Goal: Task Accomplishment & Management: Complete application form

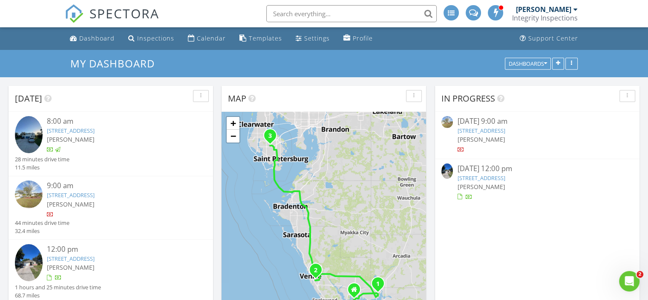
click at [505, 179] on link "[STREET_ADDRESS]" at bounding box center [481, 178] width 48 height 8
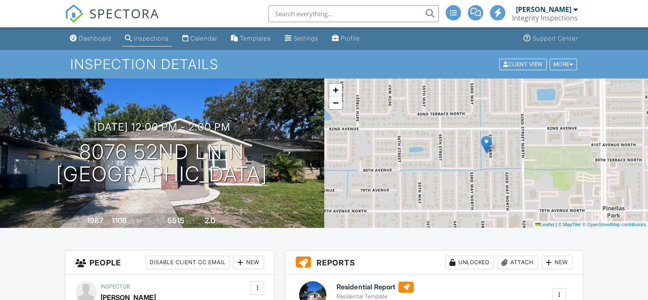
scroll to position [128, 0]
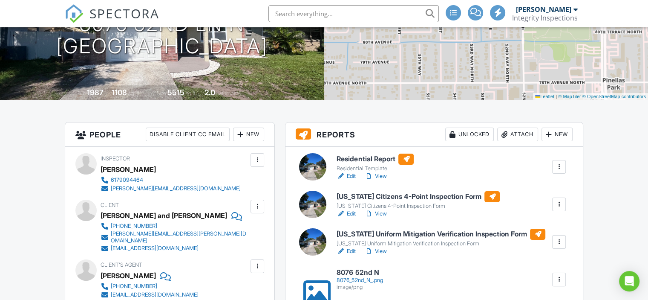
click at [371, 195] on h6 "Florida Citizens 4-Point Inspection Form" at bounding box center [418, 196] width 163 height 11
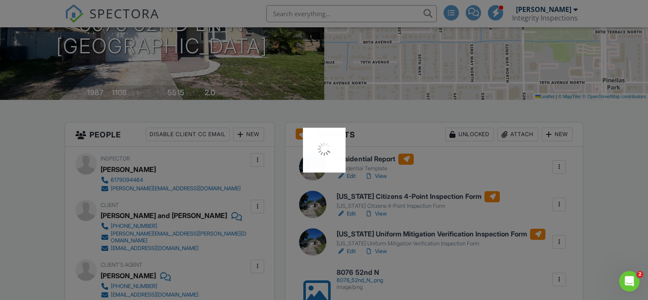
scroll to position [0, 0]
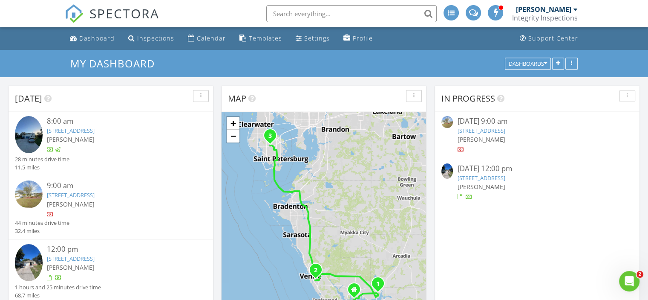
click at [503, 179] on link "8076 52nd Ln N, Pinellas Park, FL 33781" at bounding box center [481, 178] width 48 height 8
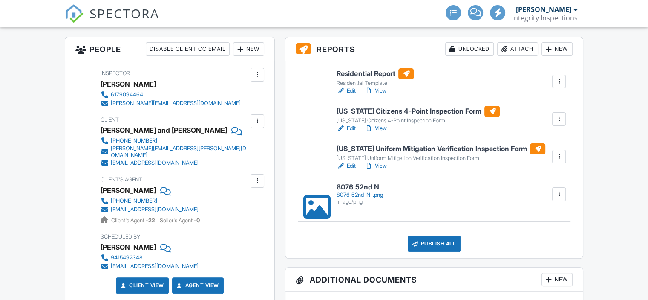
scroll to position [213, 0]
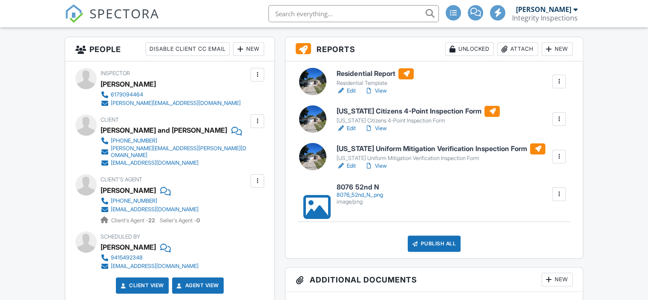
click at [403, 147] on h6 "[US_STATE] Uniform Mitigation Verification Inspection Form" at bounding box center [441, 148] width 209 height 11
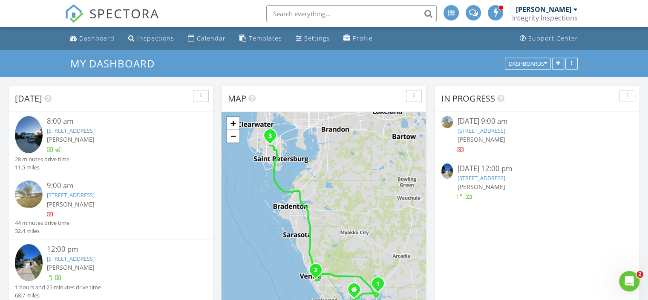
click at [493, 178] on link "8076 52nd Ln N, Pinellas Park, FL 33781" at bounding box center [481, 178] width 48 height 8
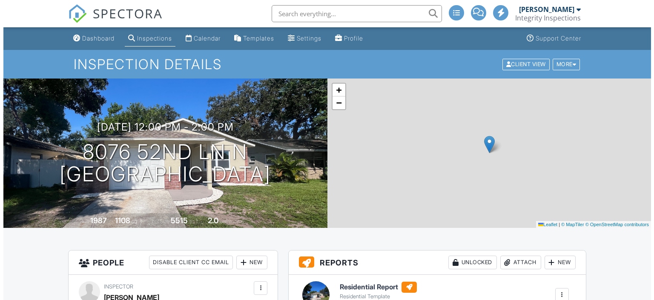
scroll to position [298, 0]
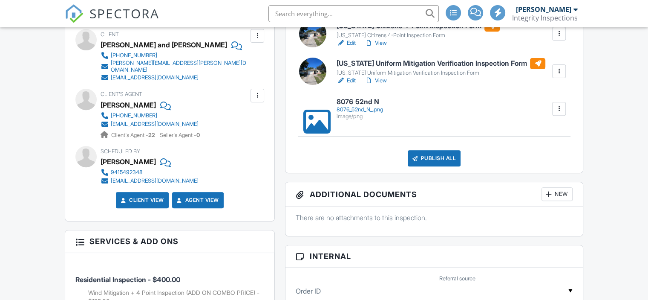
click at [439, 160] on div "Publish All" at bounding box center [434, 158] width 53 height 16
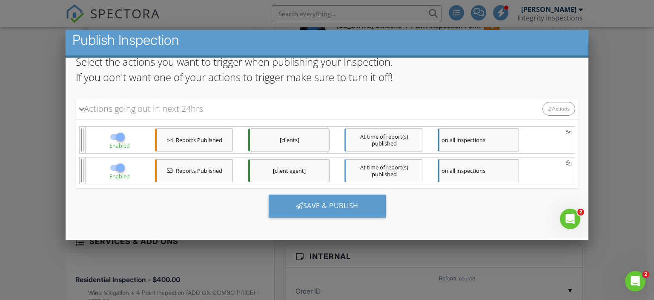
scroll to position [105, 0]
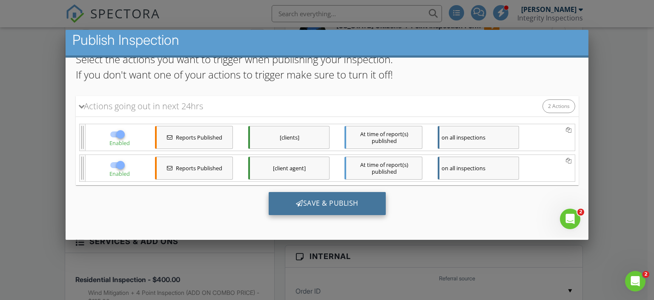
click at [357, 203] on div "Save & Publish" at bounding box center [326, 203] width 117 height 23
